Goal: Information Seeking & Learning: Compare options

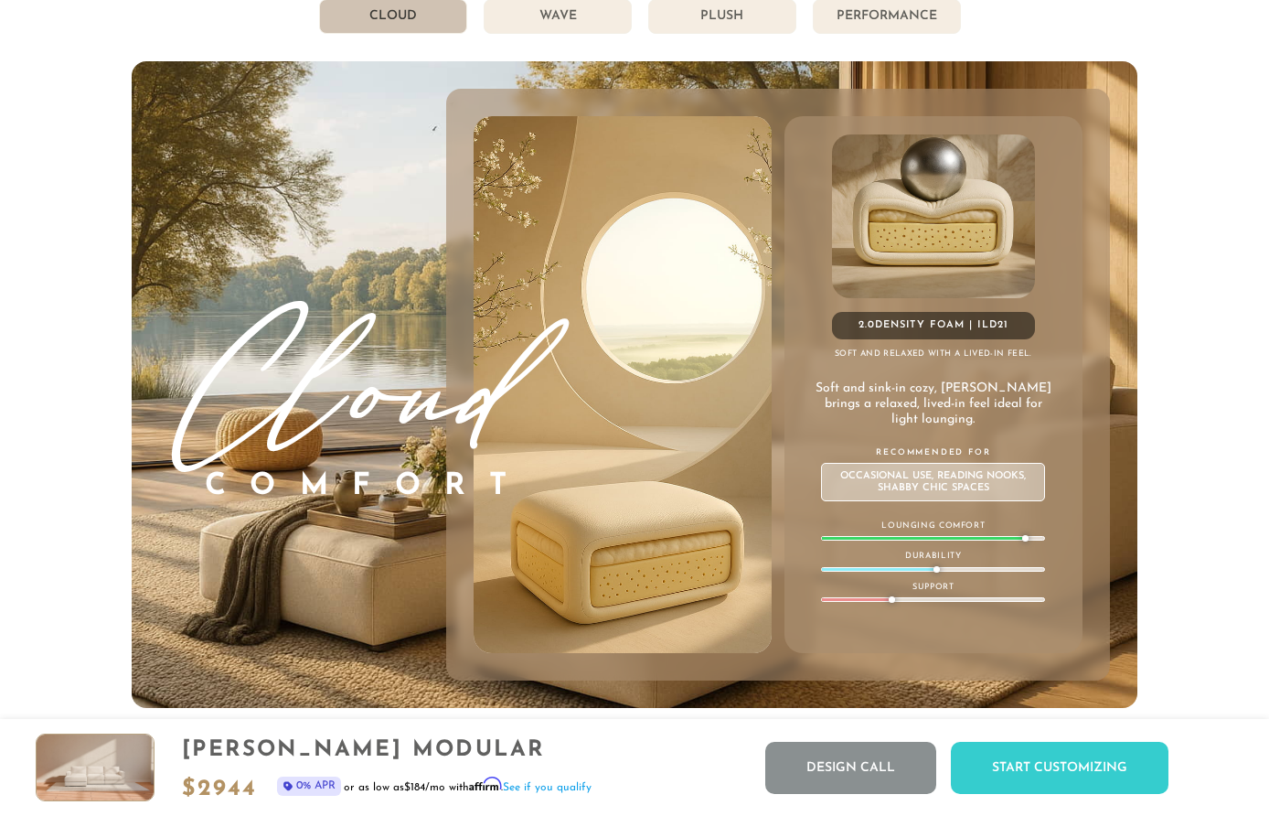
scroll to position [9703, 0]
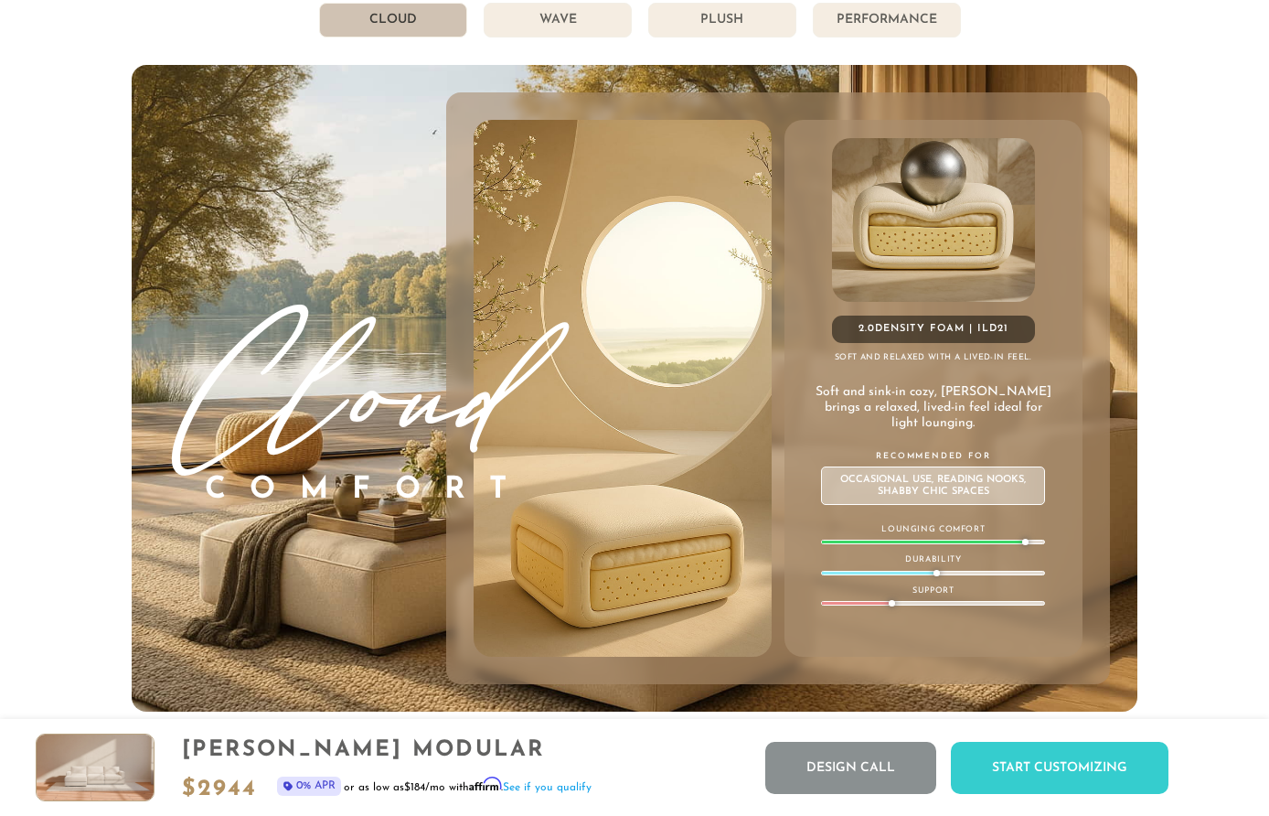
click at [574, 24] on li "Wave" at bounding box center [558, 20] width 148 height 35
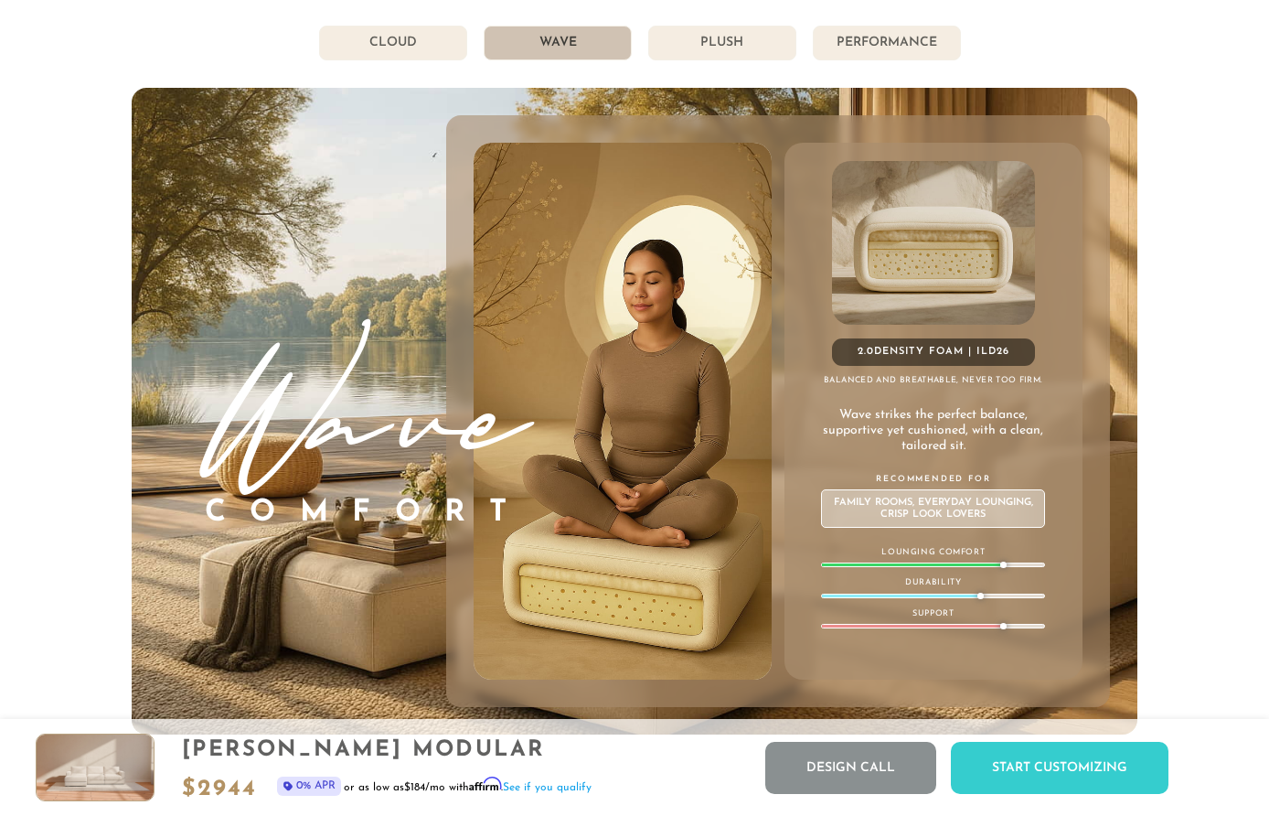
scroll to position [9621, 0]
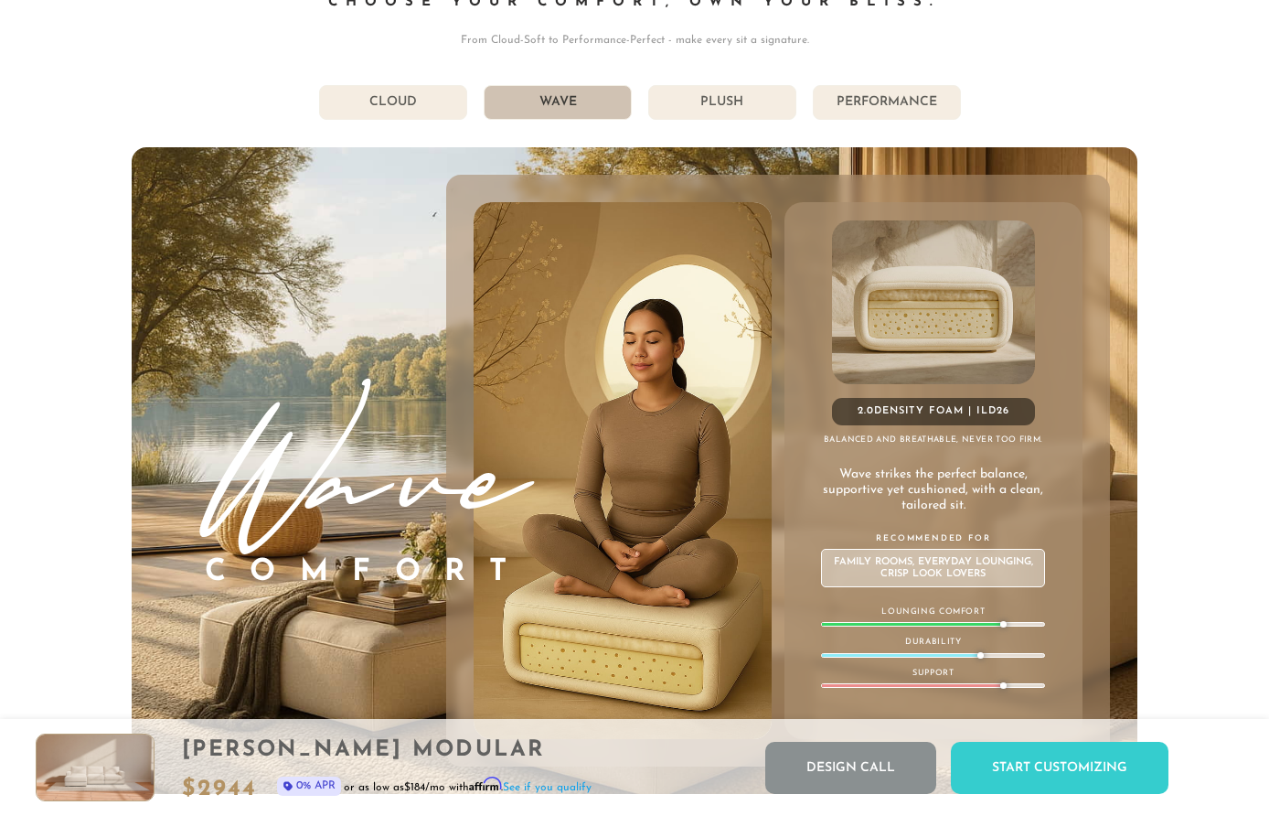
click at [749, 119] on li "Plush" at bounding box center [722, 102] width 148 height 35
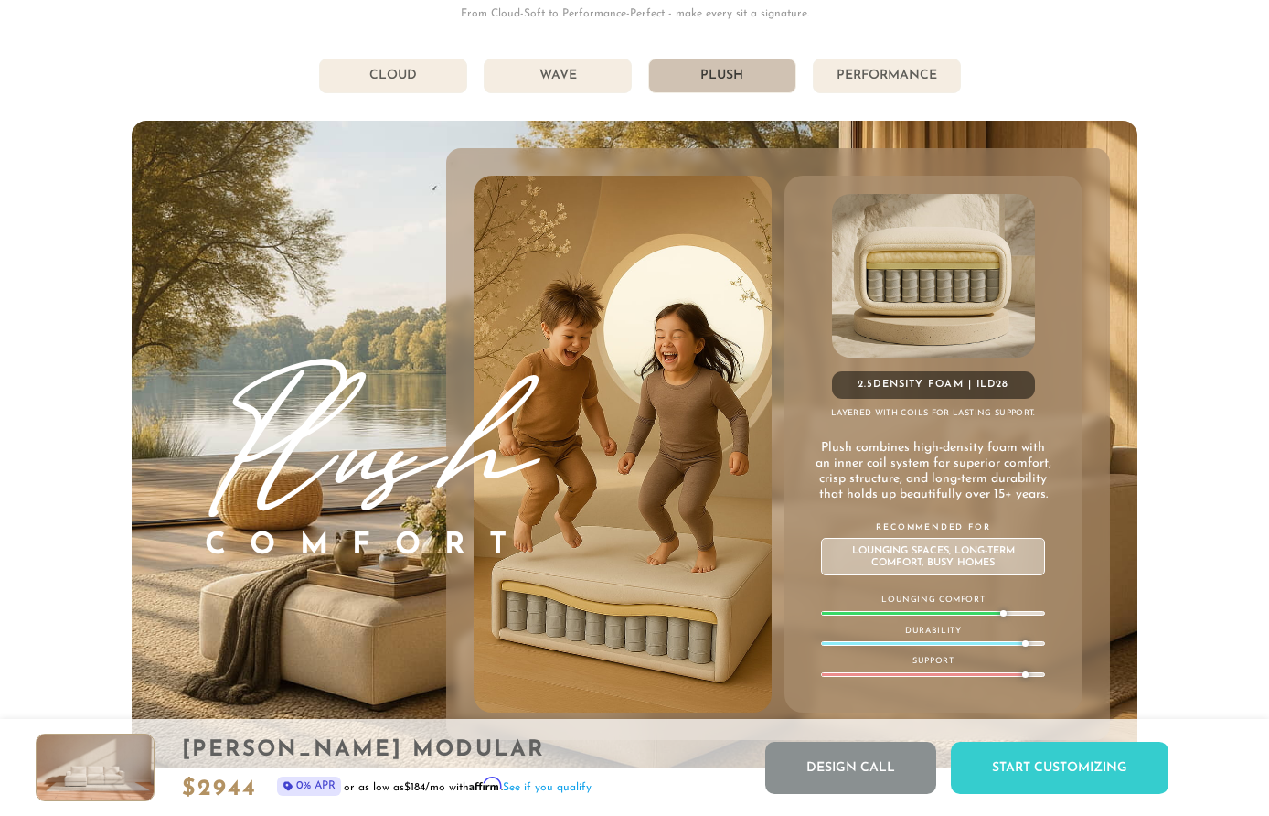
scroll to position [9654, 0]
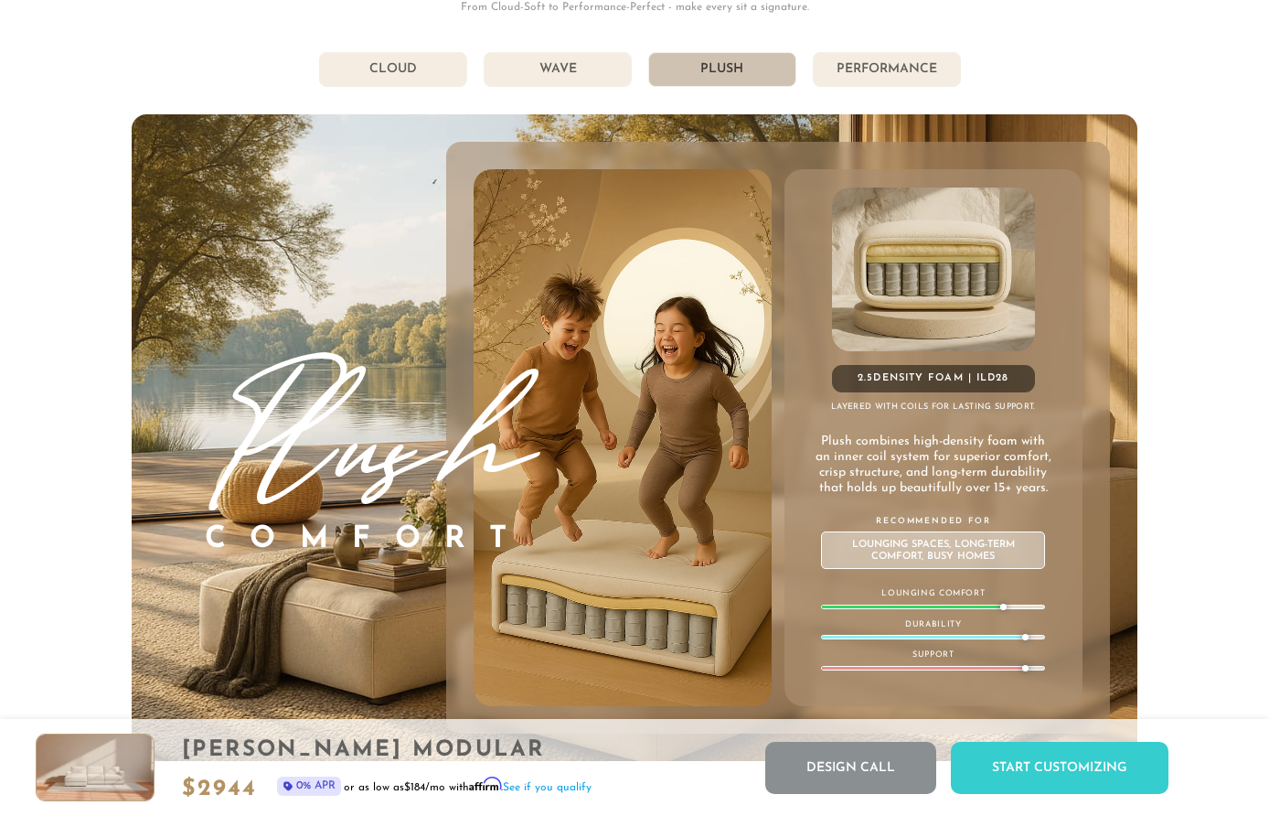
click at [895, 65] on li "Performance" at bounding box center [887, 69] width 148 height 35
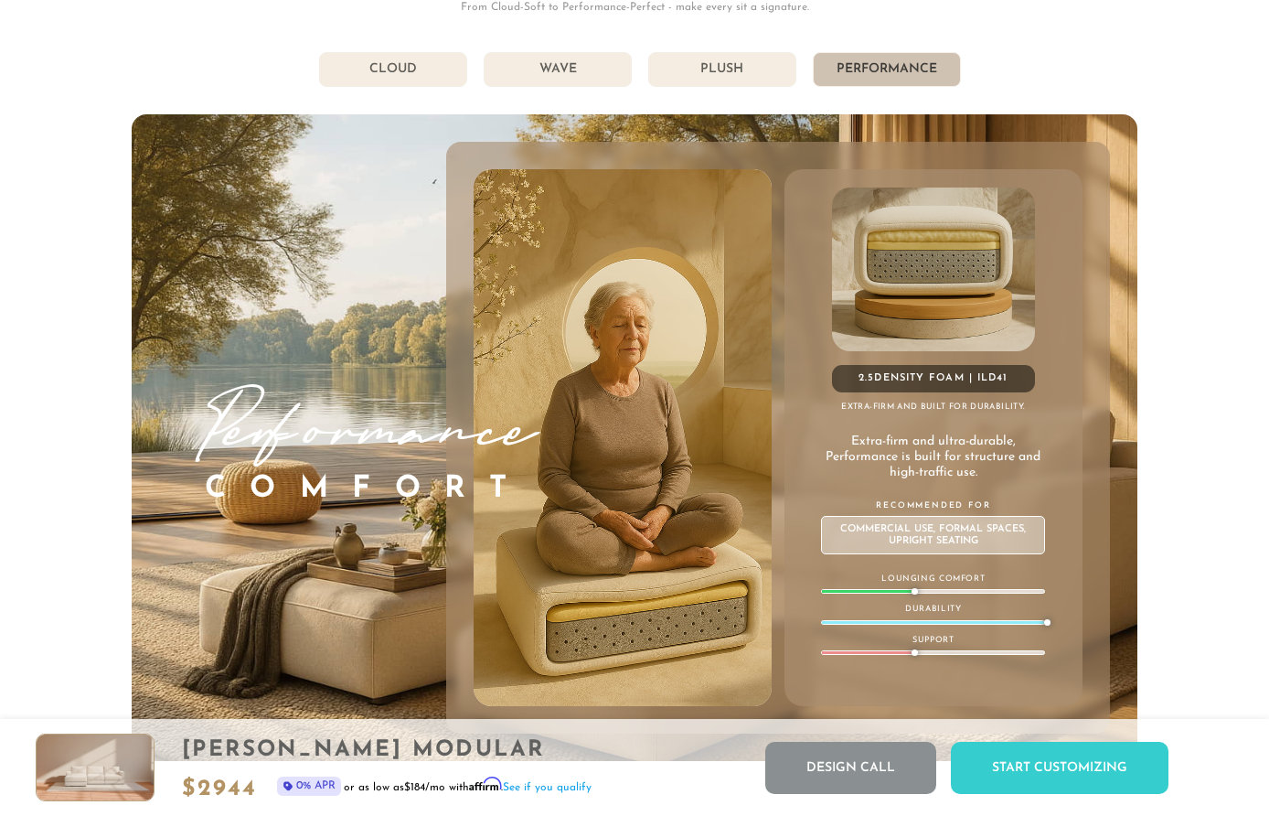
scroll to position [20097, 1269]
click at [734, 58] on li "Plush" at bounding box center [722, 69] width 148 height 35
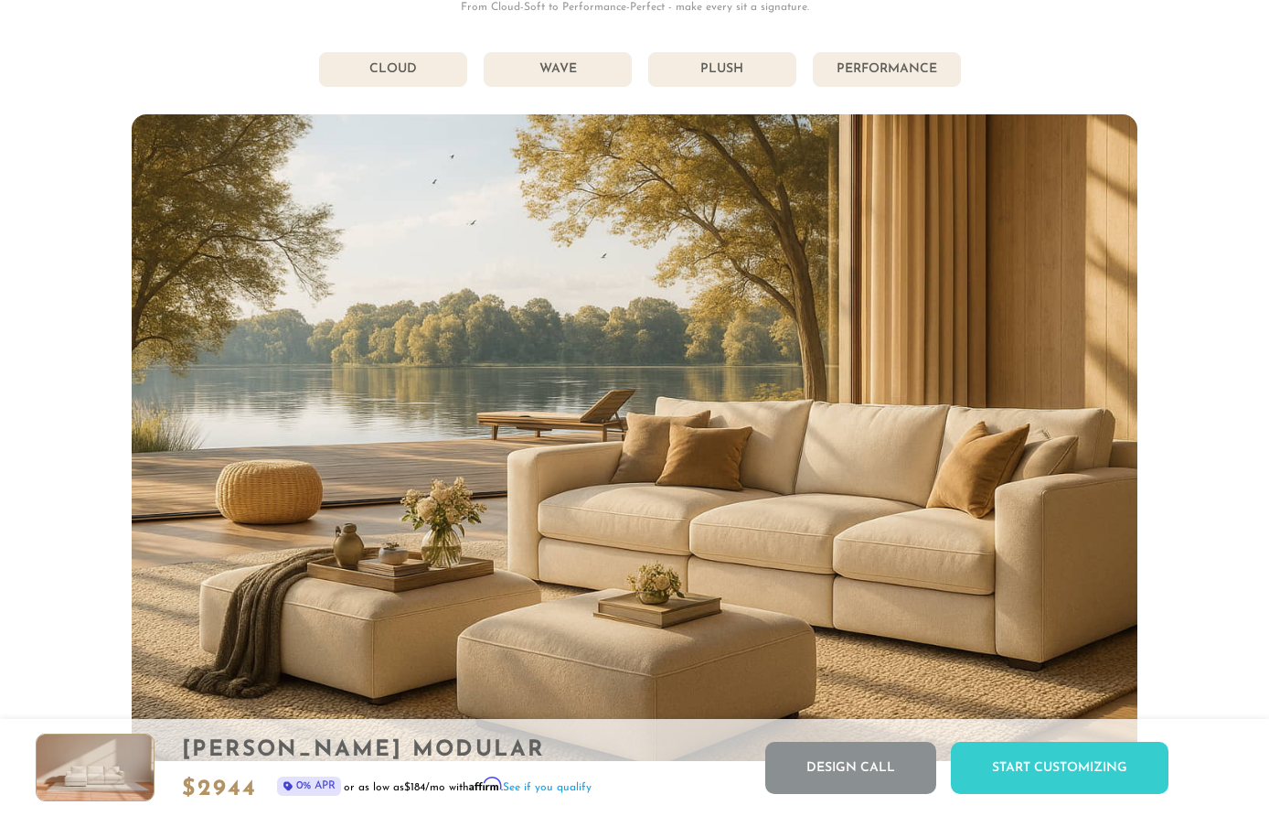
scroll to position [20110, 1269]
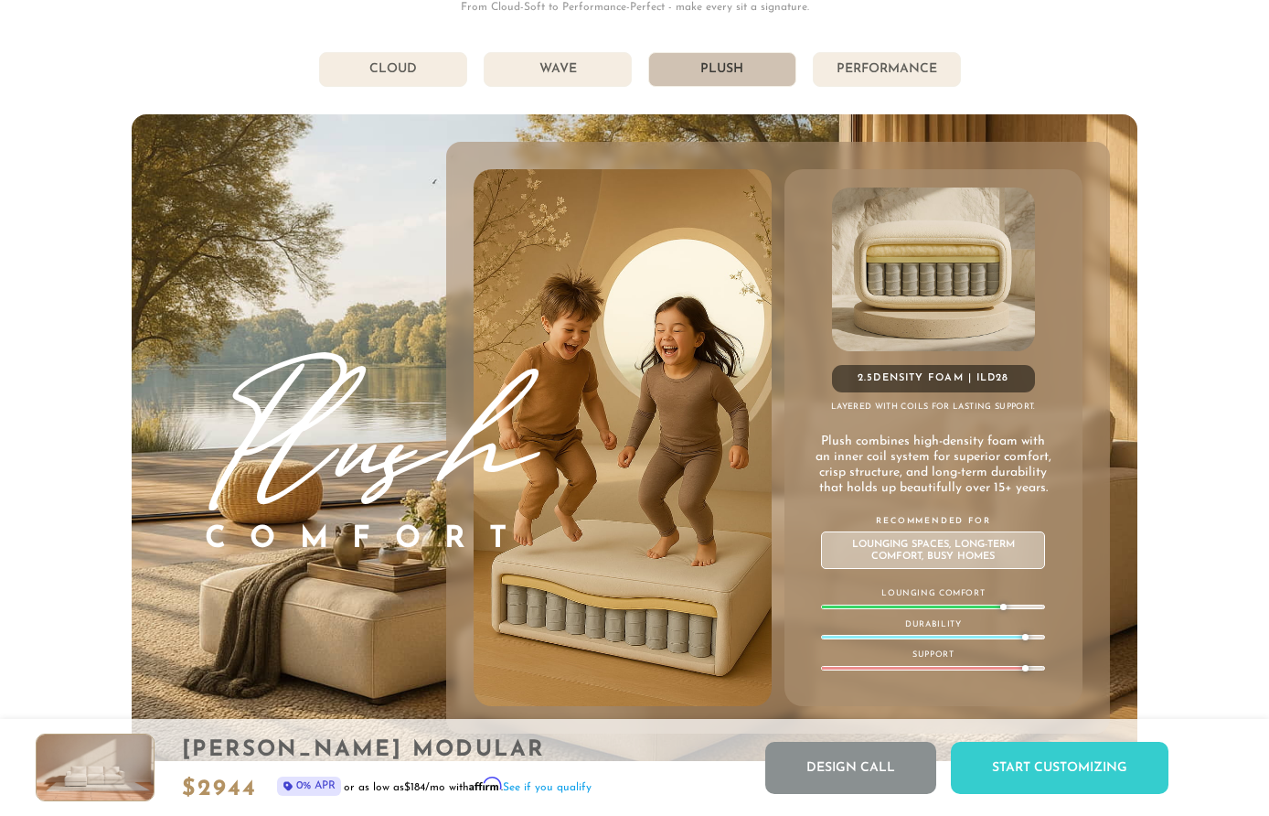
click at [905, 73] on li "Performance" at bounding box center [887, 69] width 148 height 35
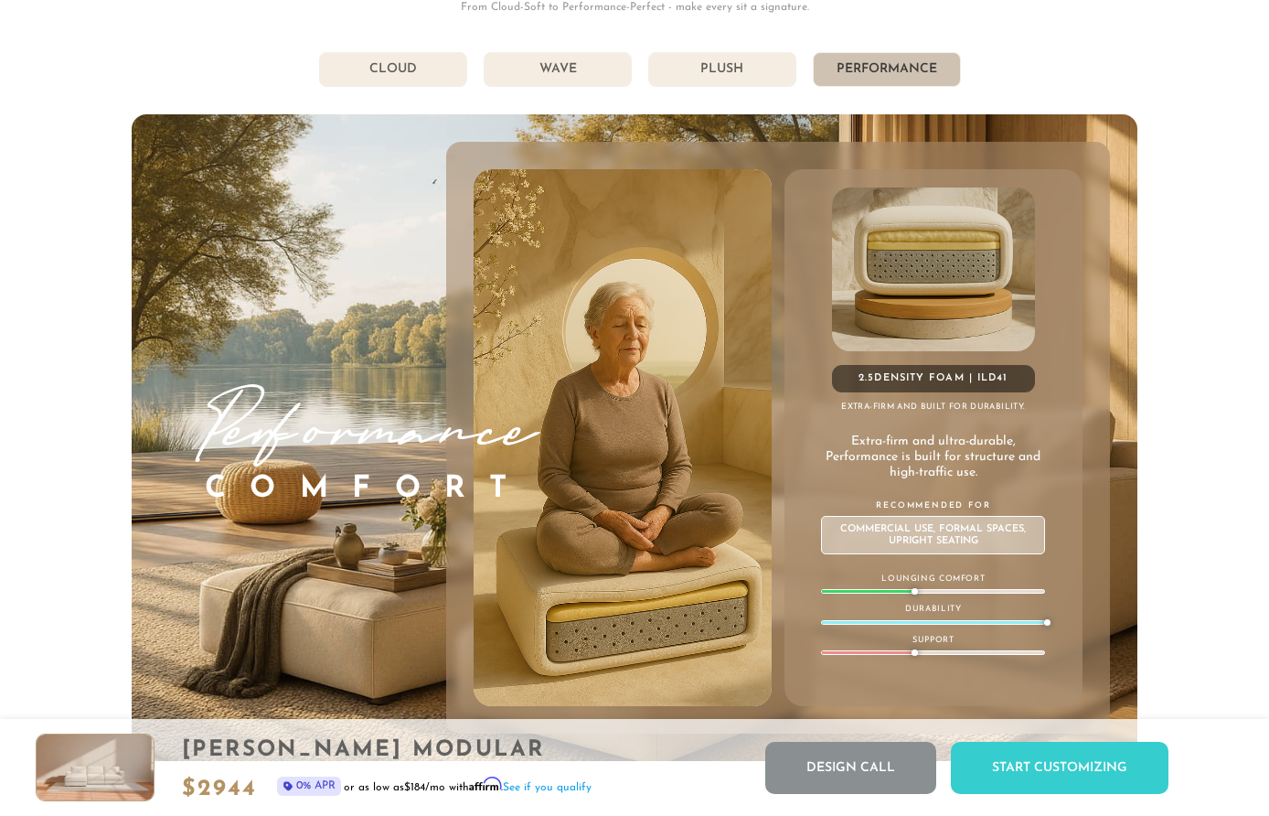
scroll to position [20097, 1269]
click at [735, 65] on li "Plush" at bounding box center [722, 69] width 148 height 35
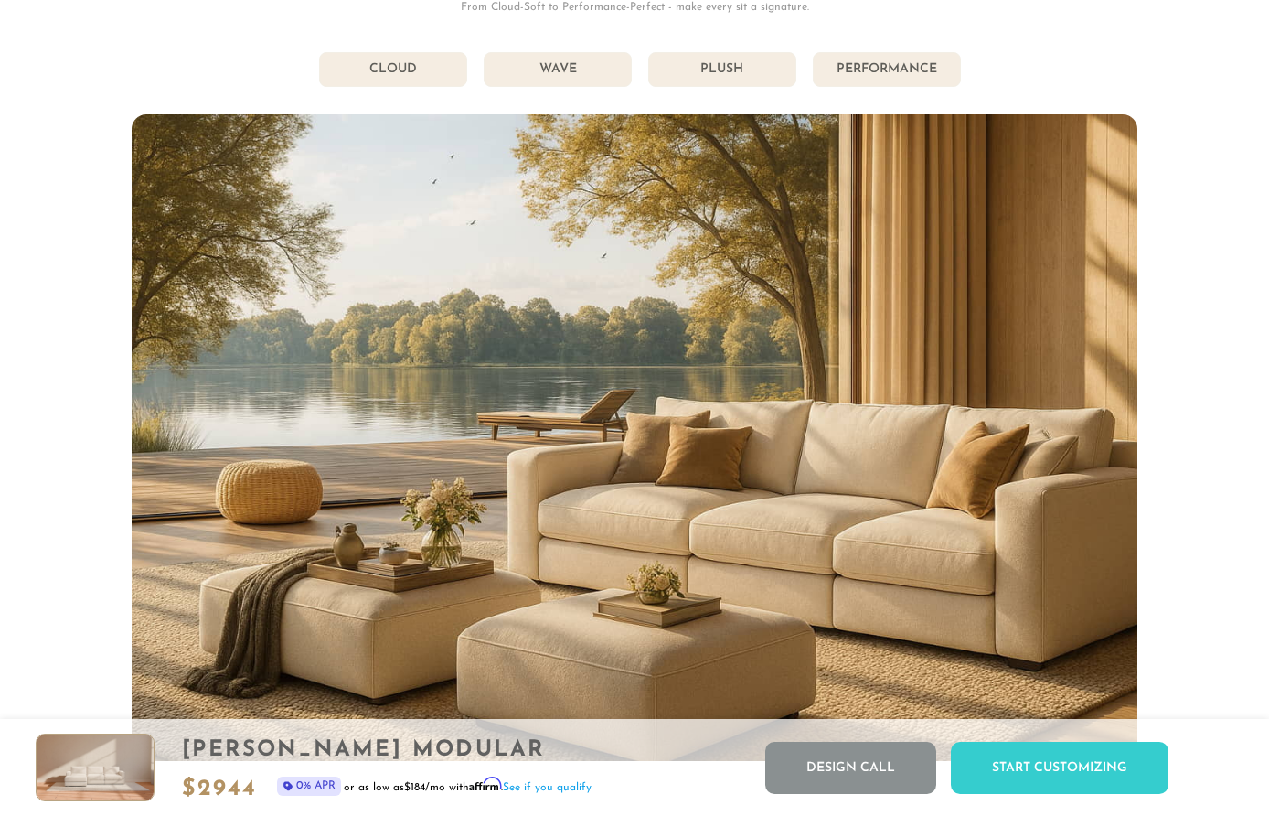
scroll to position [20110, 1269]
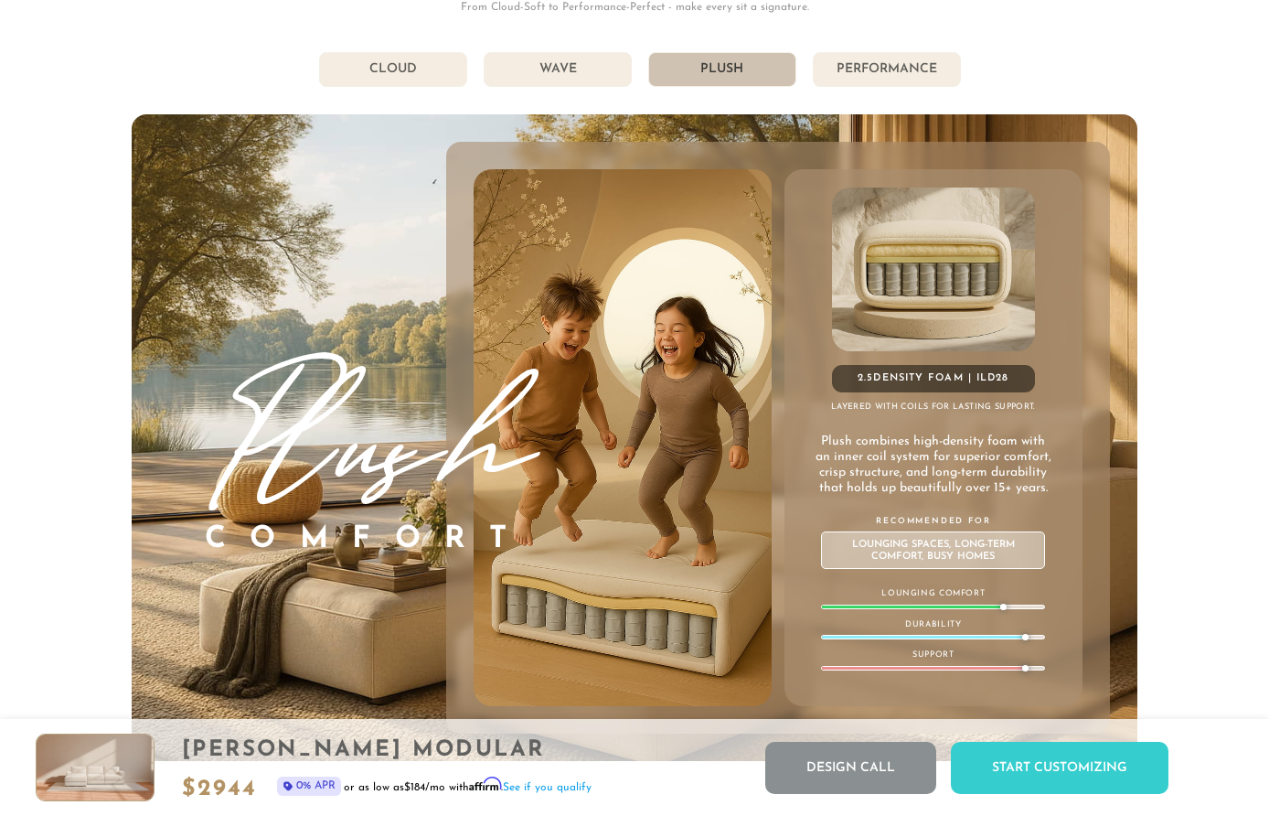
click at [571, 64] on li "Wave" at bounding box center [558, 69] width 148 height 35
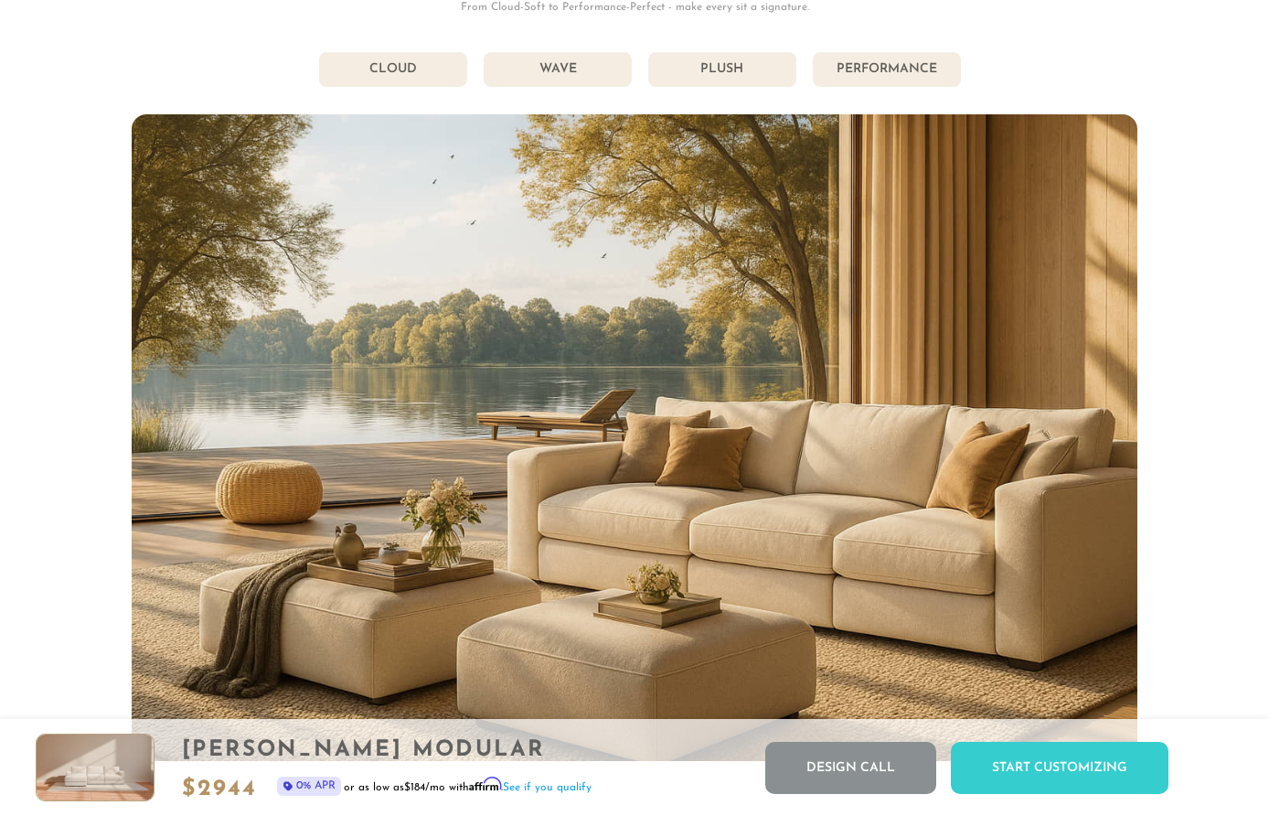
scroll to position [20097, 1269]
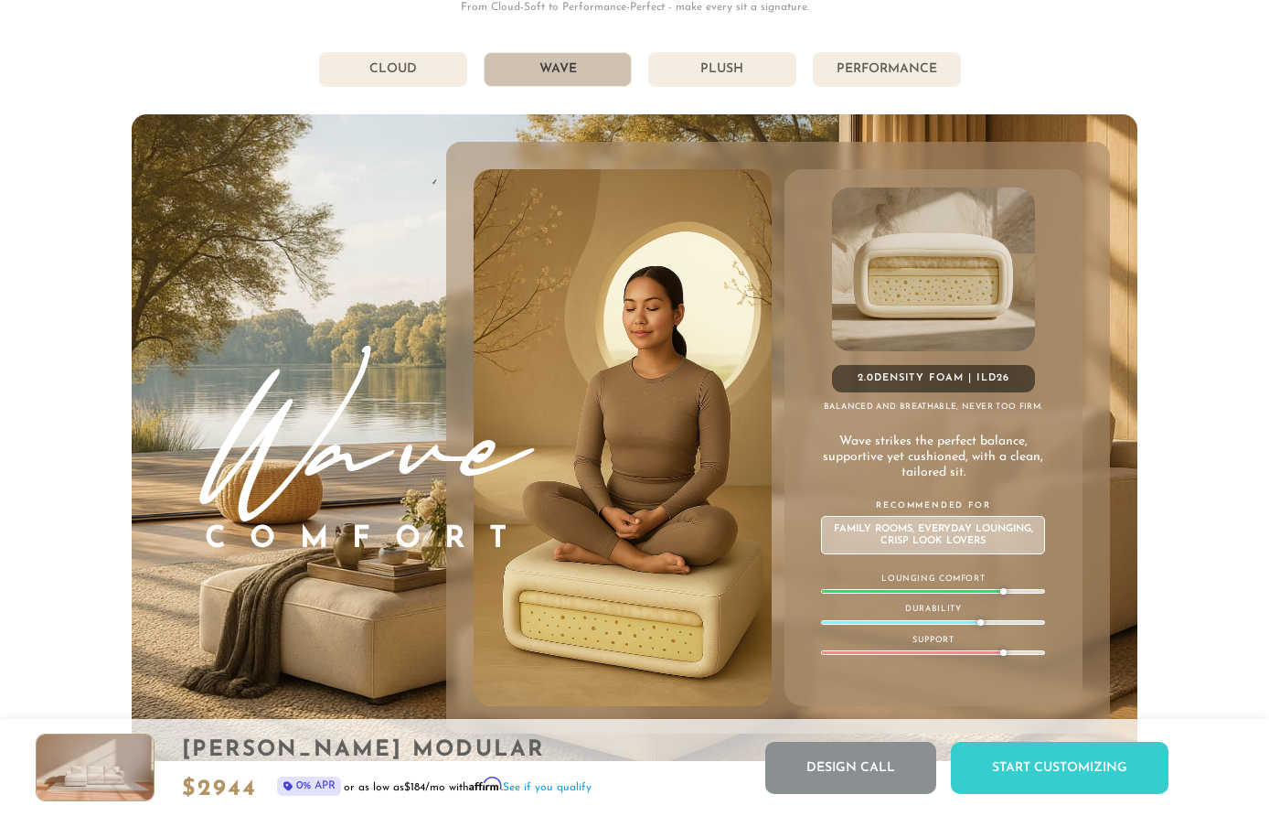
click at [722, 69] on li "Plush" at bounding box center [722, 69] width 148 height 35
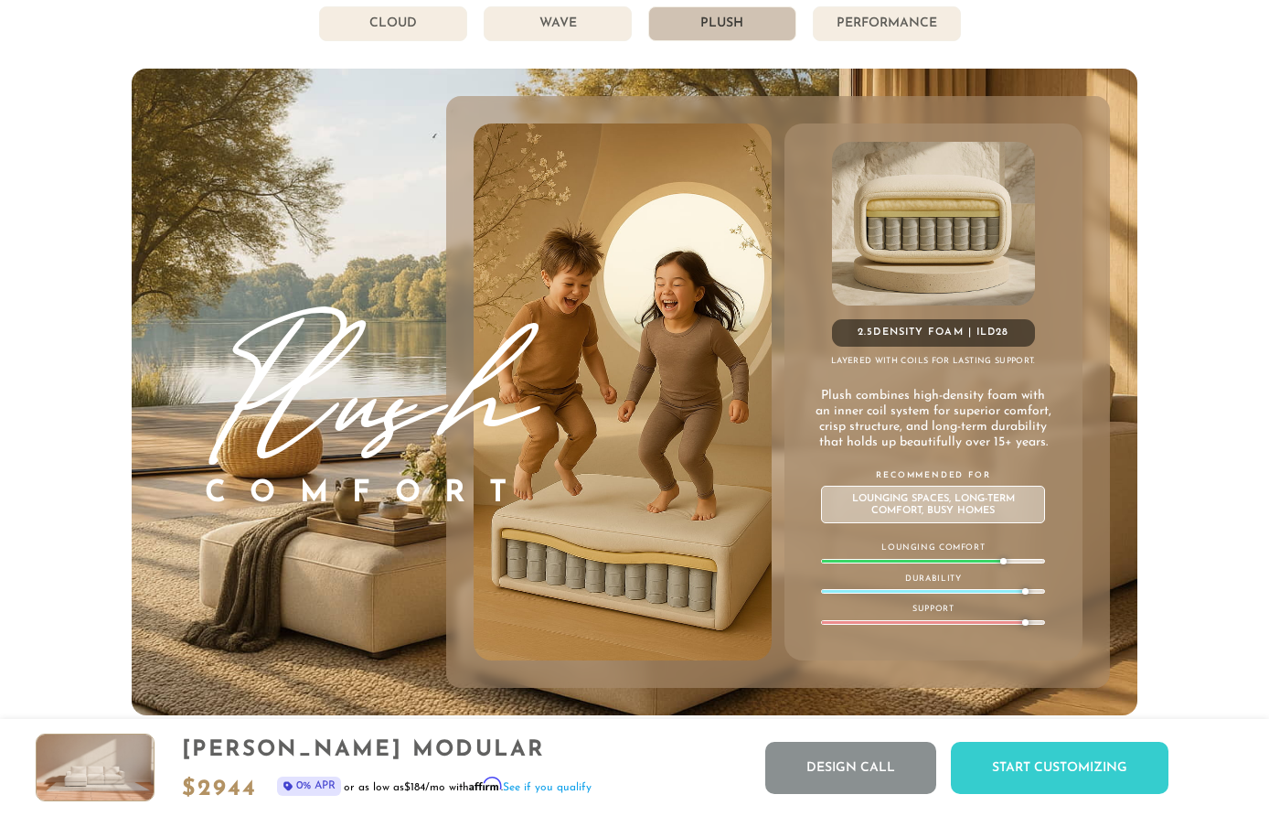
scroll to position [9700, 0]
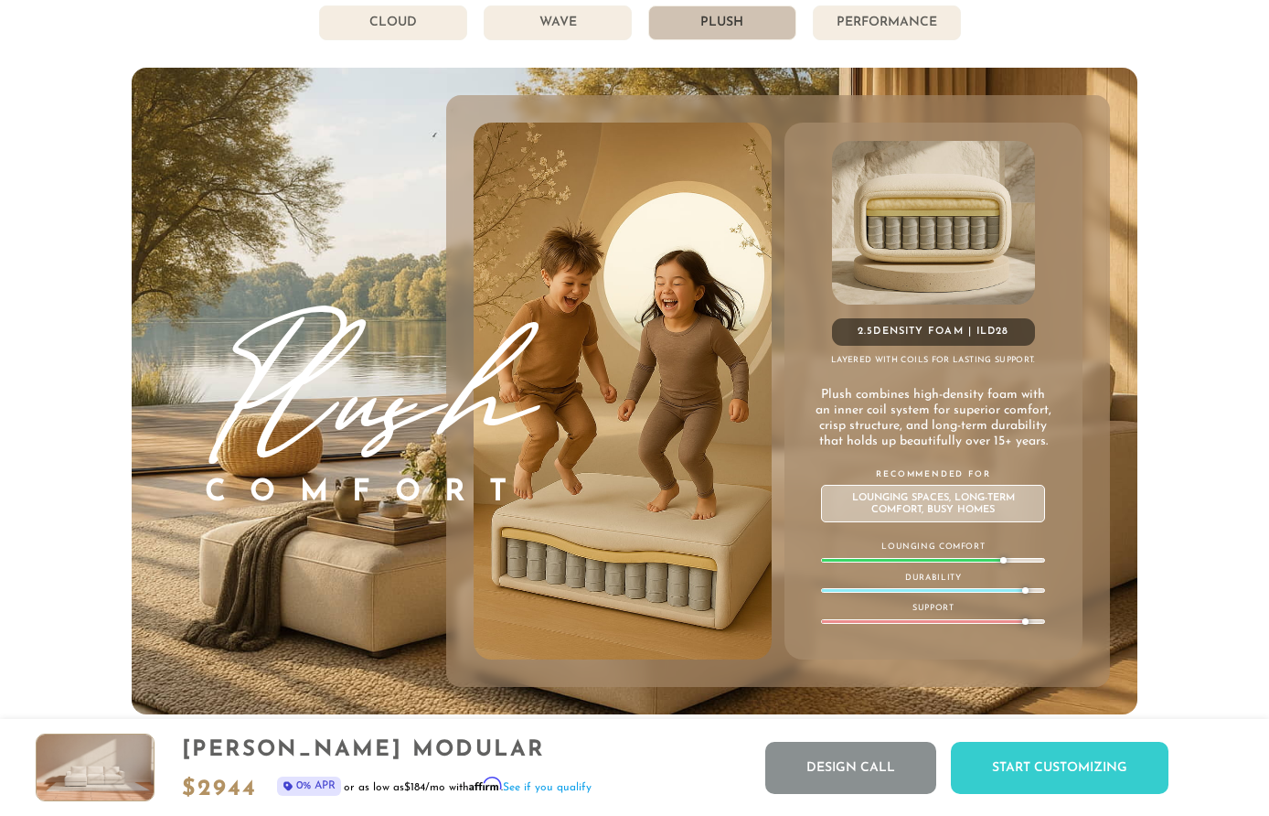
click at [571, 40] on li "Wave" at bounding box center [558, 22] width 148 height 35
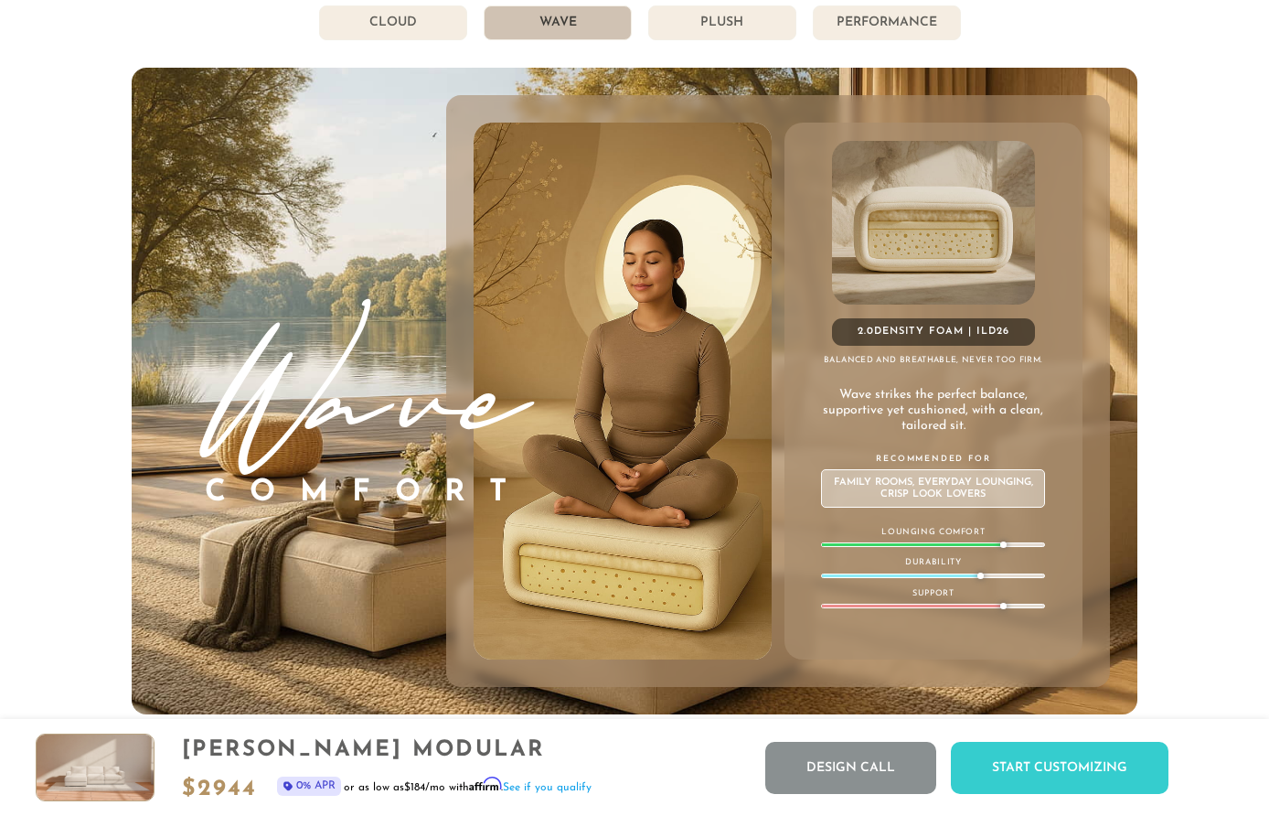
scroll to position [20097, 1269]
click at [749, 33] on li "Plush" at bounding box center [722, 22] width 148 height 35
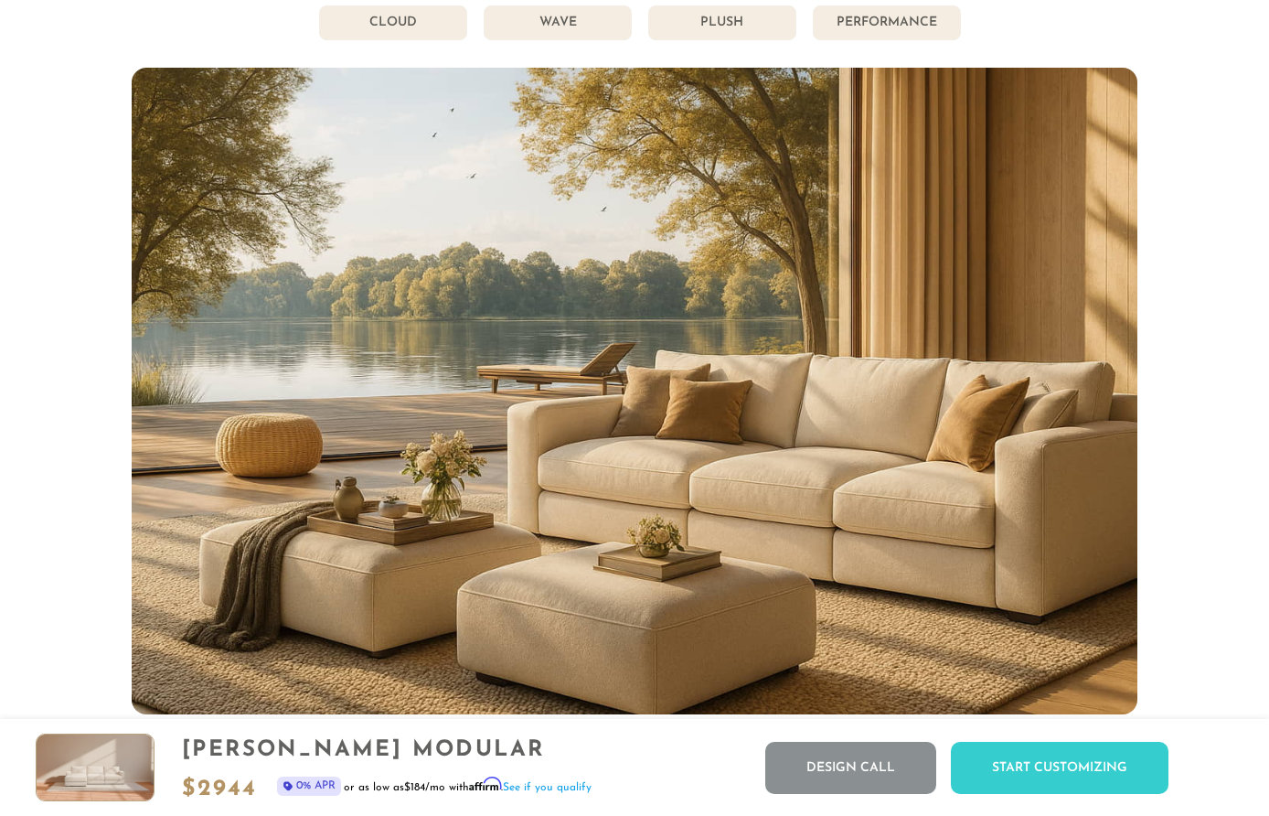
scroll to position [20110, 1269]
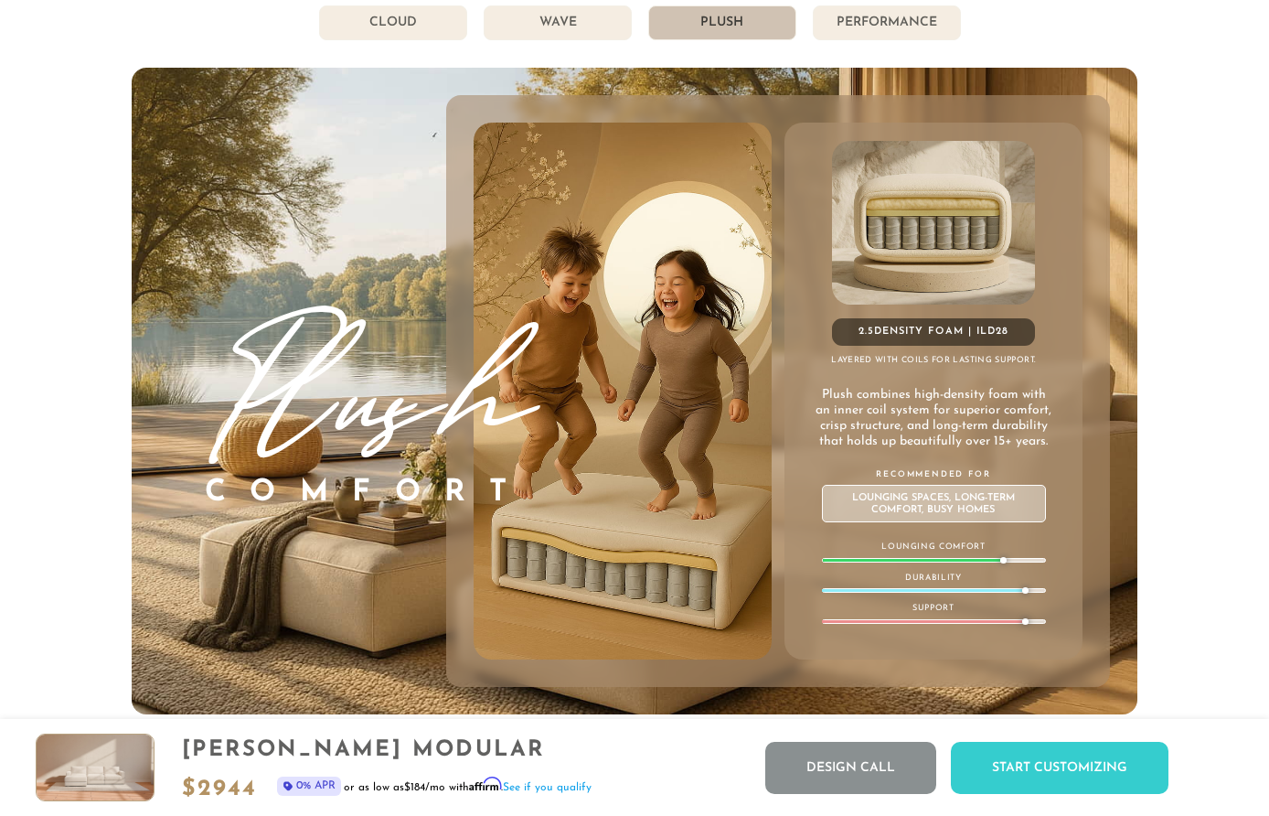
click at [585, 33] on li "Wave" at bounding box center [558, 22] width 148 height 35
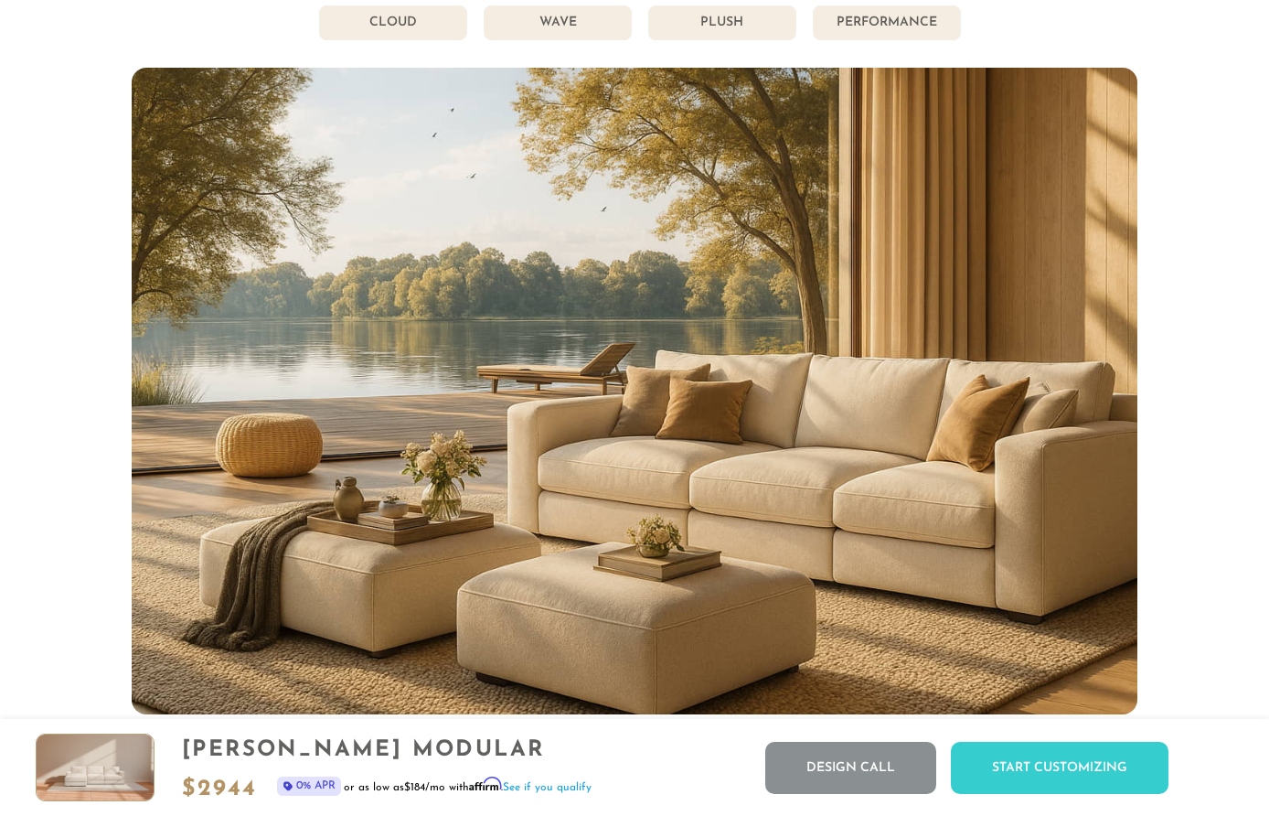
scroll to position [20097, 1269]
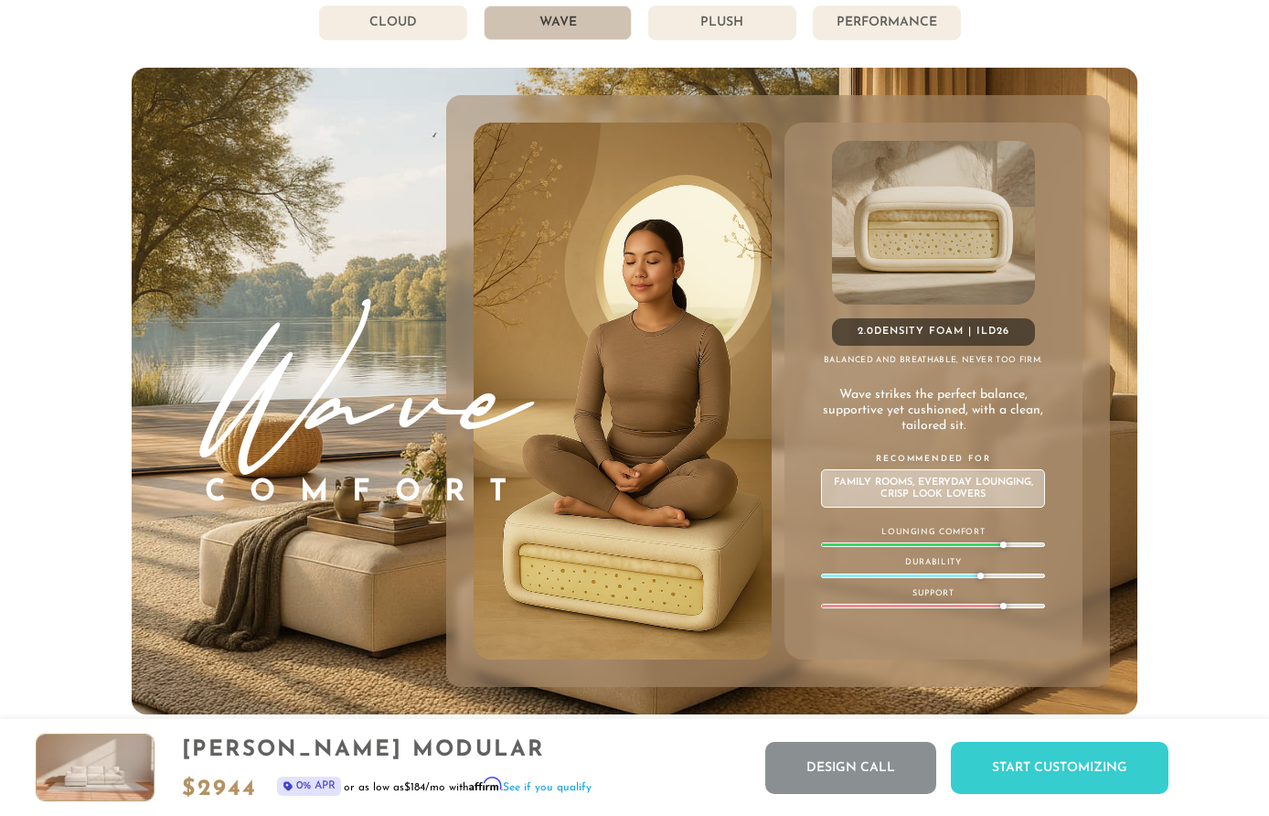
click at [416, 16] on li "Cloud" at bounding box center [393, 22] width 148 height 35
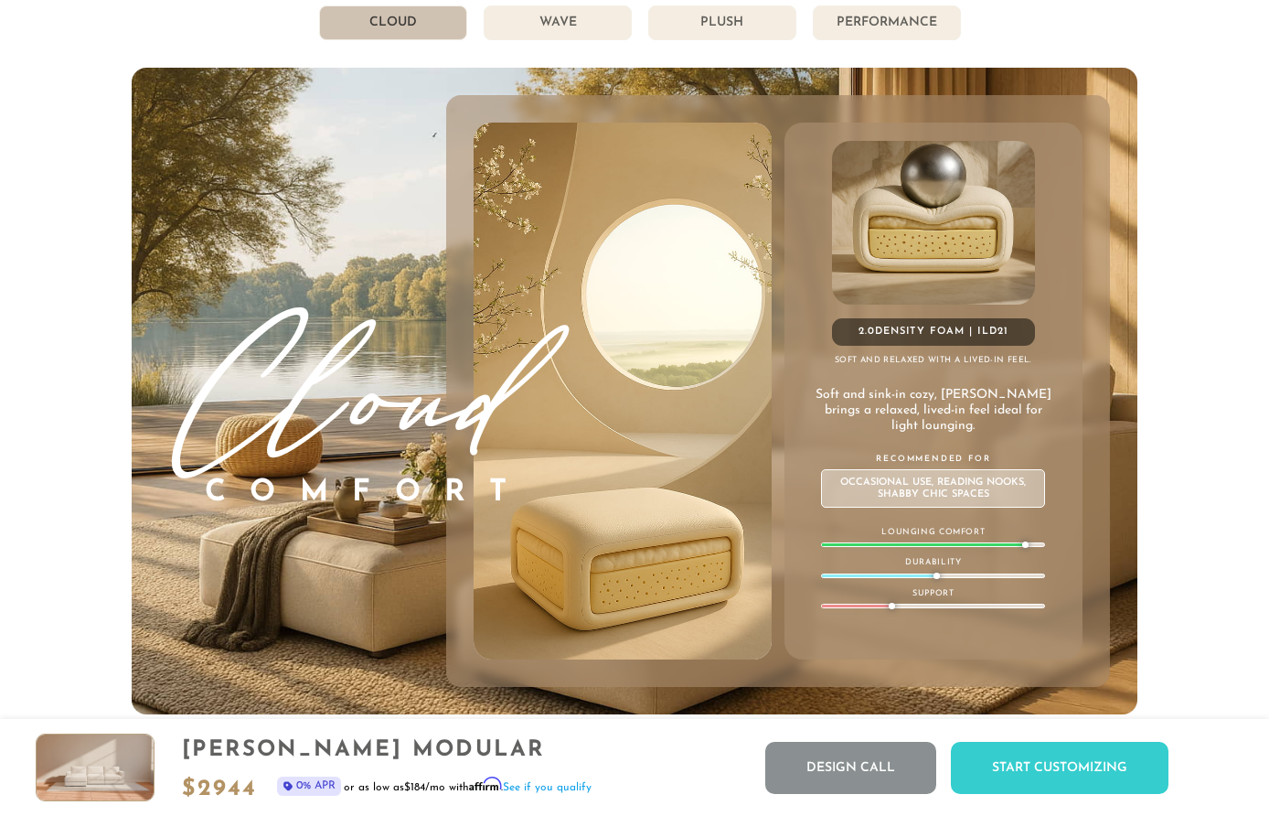
click at [593, 35] on li "Wave" at bounding box center [558, 22] width 148 height 35
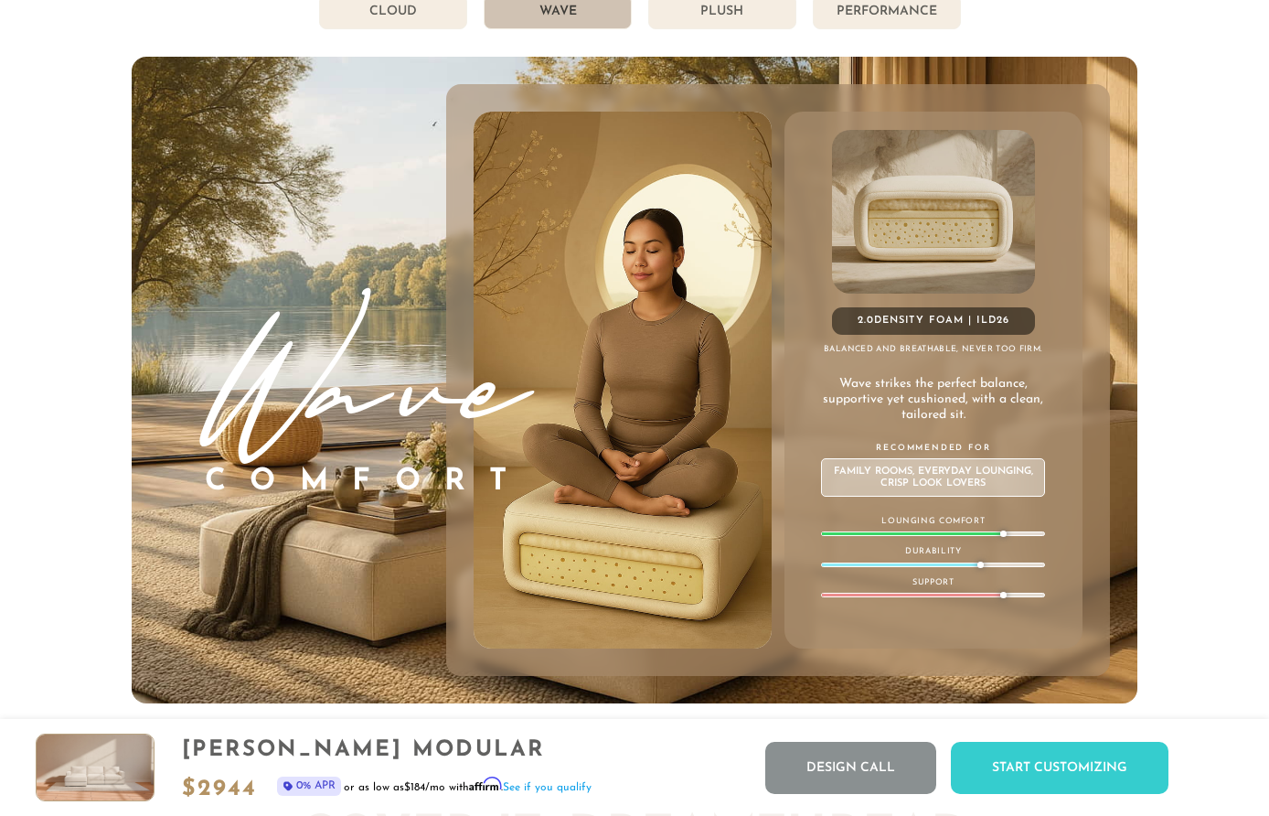
scroll to position [9715, 0]
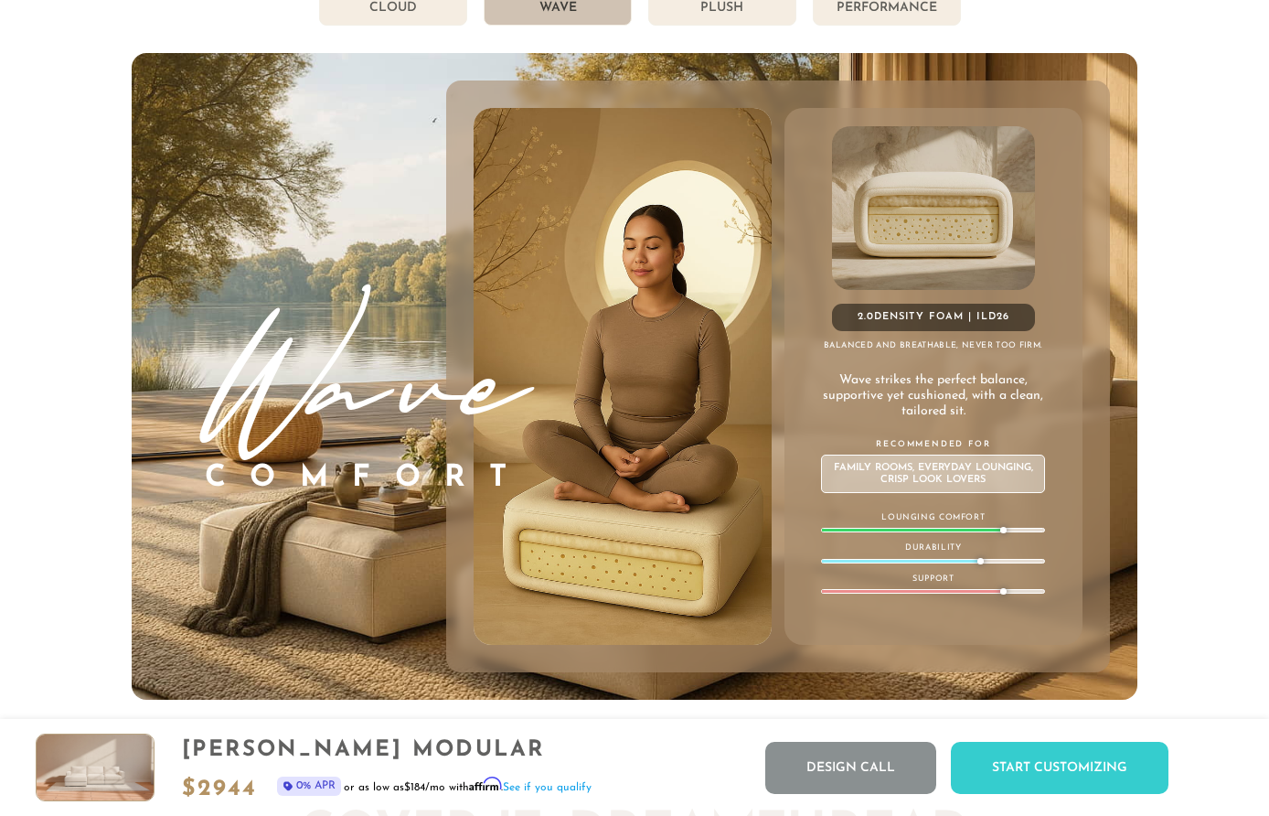
click at [746, 12] on li "Plush" at bounding box center [722, 8] width 148 height 35
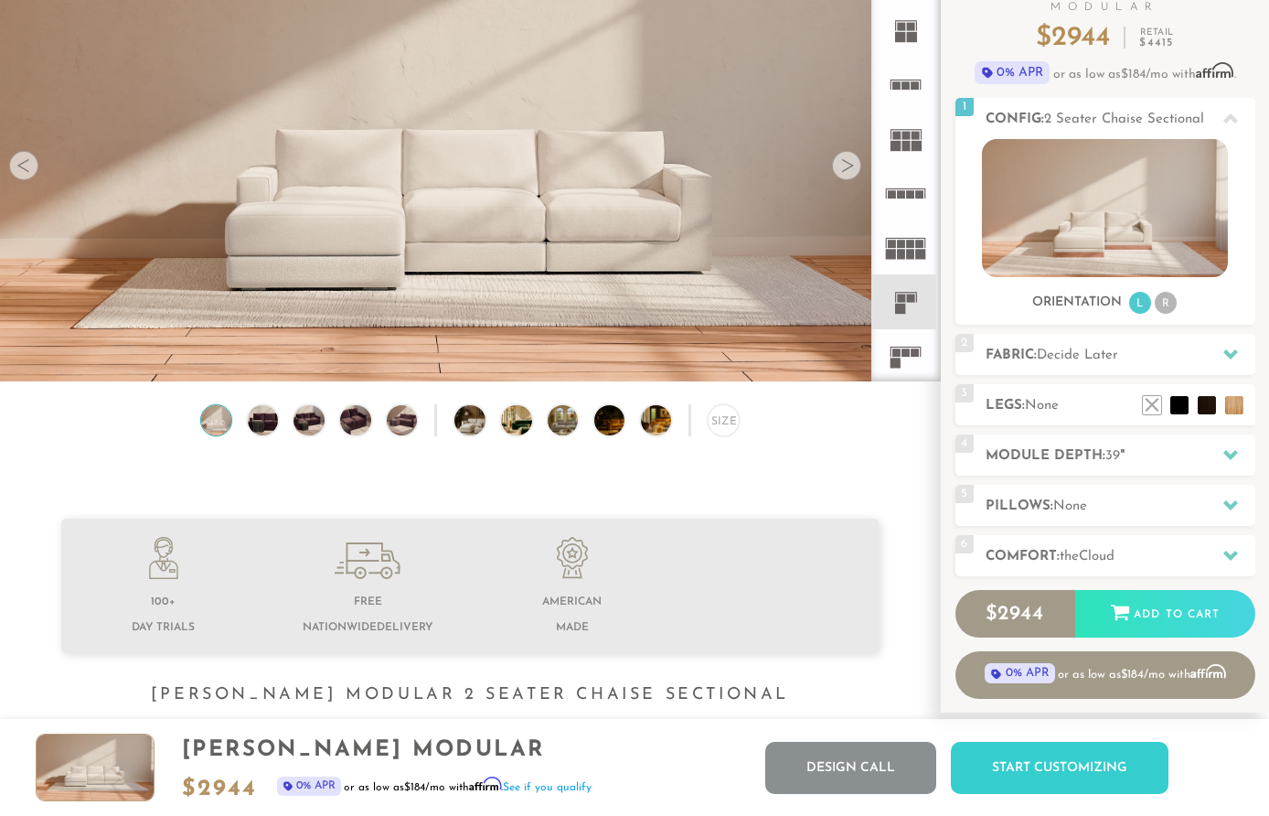
scroll to position [0, 0]
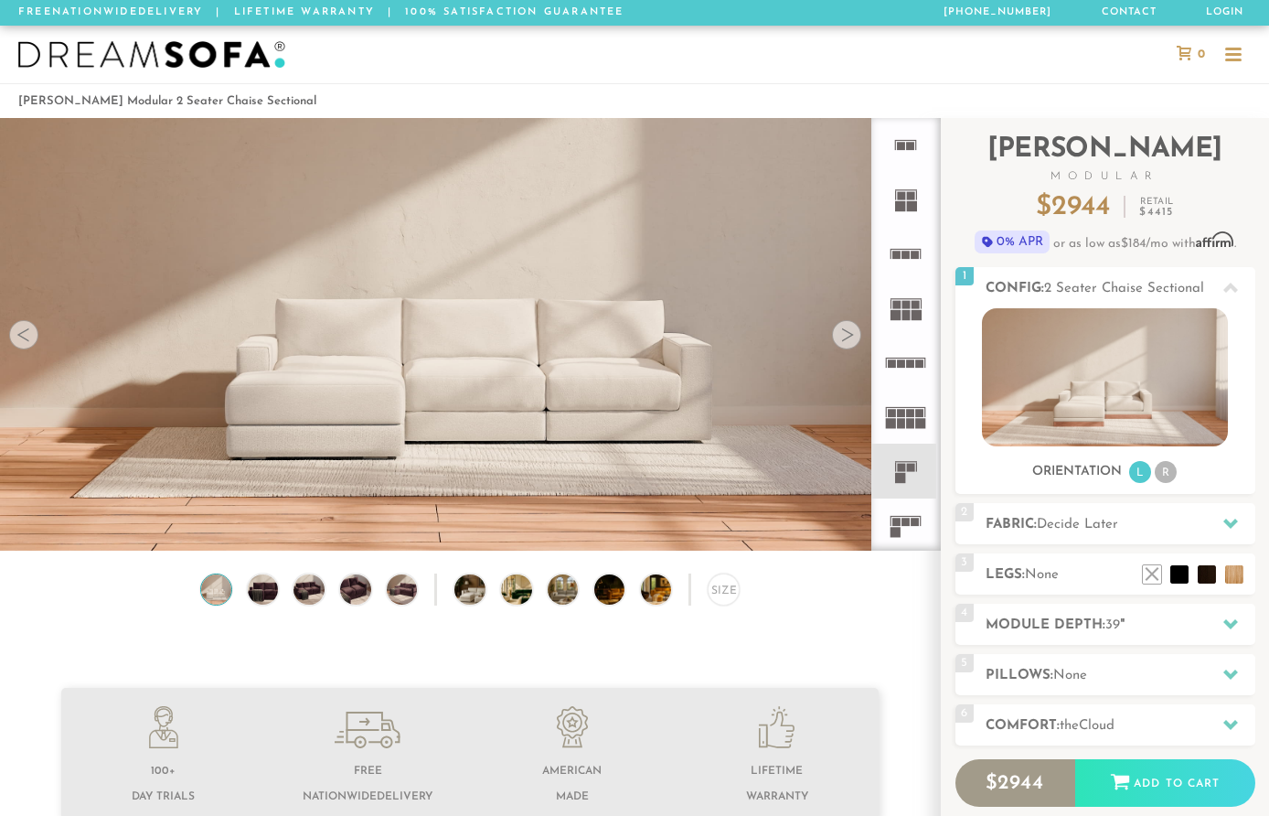
click at [222, 57] on img at bounding box center [151, 54] width 267 height 27
